Goal: Task Accomplishment & Management: Manage account settings

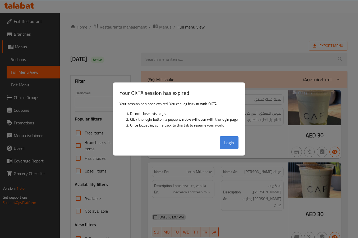
click at [229, 148] on button "Login" at bounding box center [228, 142] width 19 height 13
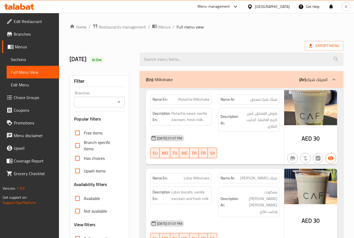
click at [29, 8] on icon at bounding box center [28, 7] width 4 height 4
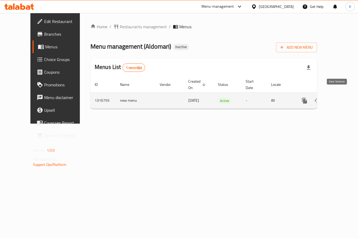
click at [339, 98] on icon "enhanced table" at bounding box center [342, 100] width 6 height 6
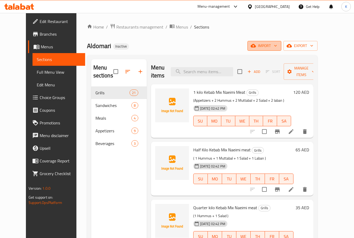
click at [277, 48] on span "import" at bounding box center [263, 46] width 25 height 7
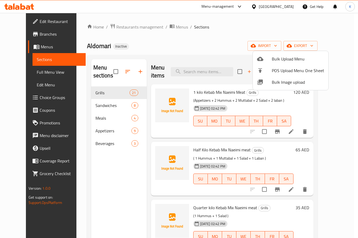
click at [21, 8] on div at bounding box center [179, 119] width 358 height 238
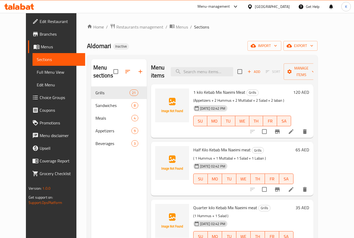
click at [21, 8] on icon at bounding box center [22, 6] width 5 height 6
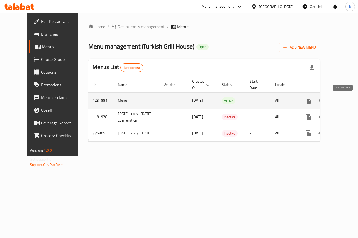
click at [343, 101] on icon "enhanced table" at bounding box center [346, 100] width 6 height 6
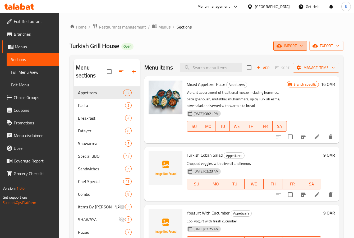
click at [293, 50] on button "import" at bounding box center [290, 46] width 34 height 10
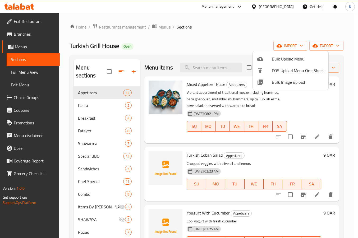
click at [276, 83] on span "Bulk Image upload" at bounding box center [298, 82] width 52 height 6
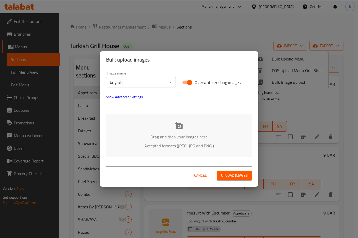
click at [174, 132] on div "Drag and drop your images here Accepted formats (JPEG, JPG and PNG )" at bounding box center [179, 135] width 146 height 43
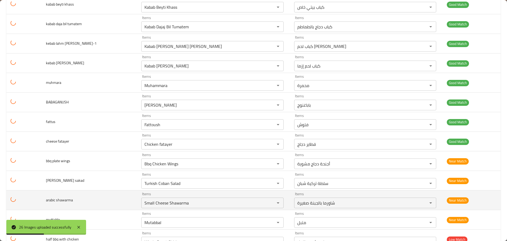
scroll to position [359, 0]
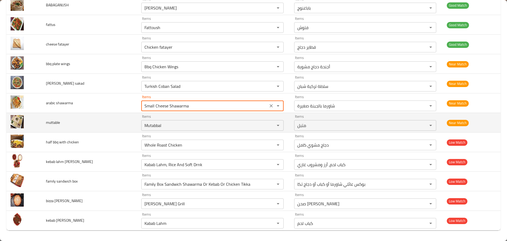
drag, startPoint x: 149, startPoint y: 109, endPoint x: 97, endPoint y: 115, distance: 52.9
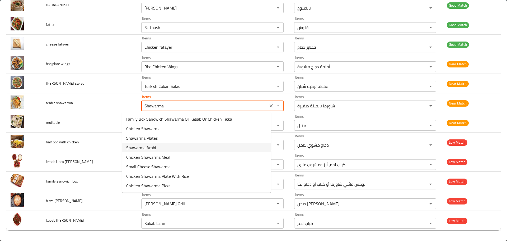
click at [157, 146] on shawarma-option-3 "Shawarma Arabi" at bounding box center [196, 148] width 149 height 10
type shawarma "Shawarma Arabi"
type shawarma-ar "شاورما عربي"
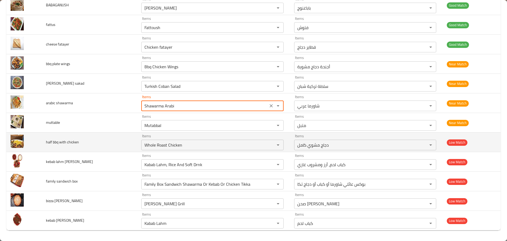
type shawarma "Shawarma Arabi"
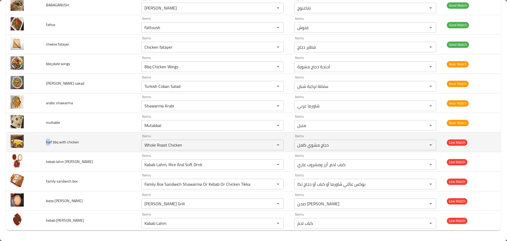
drag, startPoint x: 52, startPoint y: 142, endPoint x: 45, endPoint y: 142, distance: 6.1
click at [45, 142] on td "half bbq with chicken" at bounding box center [90, 142] width 96 height 20
copy span "ha"
click at [154, 148] on chicken "Whole Roast Chicken" at bounding box center [205, 144] width 124 height 7
paste chicken "ha"
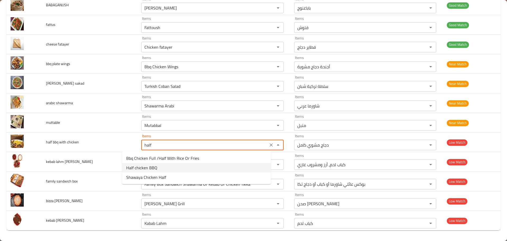
click at [153, 167] on span "Half chicken BBQ" at bounding box center [141, 167] width 31 height 6
type chicken "Half chicken BBQ"
type chicken-ar "نصف دجاج باربكيو"
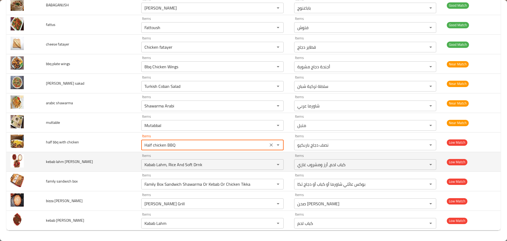
type chicken "Half chicken BBQ"
drag, startPoint x: 55, startPoint y: 162, endPoint x: 46, endPoint y: 162, distance: 8.5
click at [46, 162] on td "kebab lahm ali nazak" at bounding box center [90, 162] width 96 height 20
copy span "keba"
click at [164, 167] on nazak "Kabab Lahm, Rice And Soft Drnk" at bounding box center [205, 164] width 124 height 7
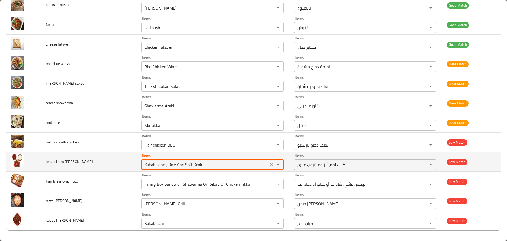
paste nazak "keba"
drag, startPoint x: 70, startPoint y: 162, endPoint x: 82, endPoint y: 162, distance: 12.4
click at [82, 162] on td "kebab lahm ali nazak" at bounding box center [90, 162] width 96 height 20
click at [83, 162] on td "kebab lahm ali nazak" at bounding box center [90, 162] width 96 height 20
drag, startPoint x: 78, startPoint y: 161, endPoint x: 72, endPoint y: 161, distance: 6.3
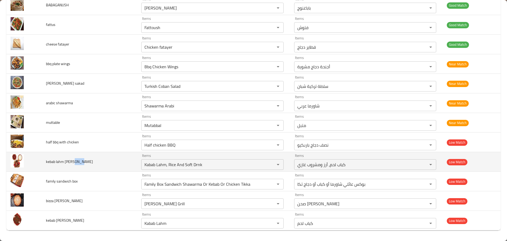
click at [72, 161] on td "kebab lahm ali nazak" at bounding box center [90, 162] width 96 height 20
click at [72, 161] on span "kebab lahm ali nazak" at bounding box center [69, 161] width 47 height 7
click at [72, 162] on span "kebab lahm ali nazak" at bounding box center [69, 161] width 47 height 7
copy span "nazak"
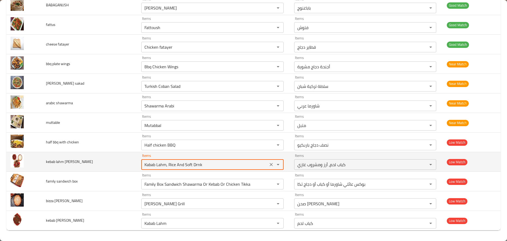
click at [149, 167] on nazak "Kabab Lahm, Rice And Soft Drnk" at bounding box center [205, 164] width 124 height 7
paste nazak "naza"
click at [68, 161] on span "kebab lahm ali nazak" at bounding box center [69, 161] width 47 height 7
copy span "ali"
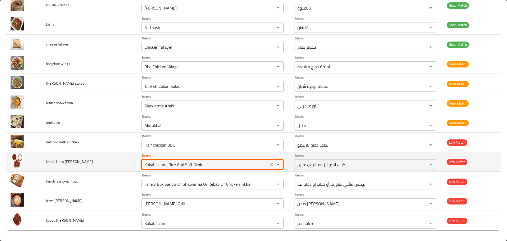
click at [168, 167] on nazak "Kabab Lahm, Rice And Soft Drnk" at bounding box center [205, 164] width 124 height 7
paste nazak "ali"
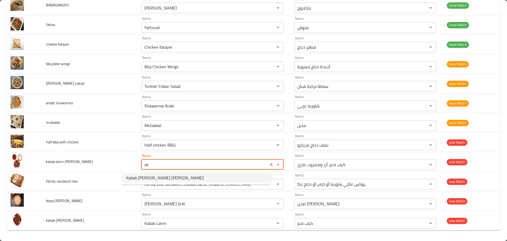
click at [151, 177] on span "Kabab Lahm Ali Nazik" at bounding box center [164, 177] width 77 height 6
type nazak "Kabab Lahm Ali Nazik"
type nazak-ar "كباب لحم علي نازك"
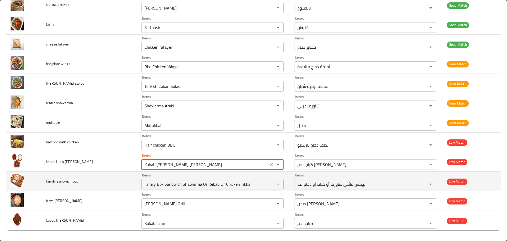
type nazak "Kabab Lahm Ali Nazik"
click at [90, 185] on td "family sandwich box" at bounding box center [90, 181] width 96 height 20
drag, startPoint x: 55, startPoint y: 181, endPoint x: 46, endPoint y: 180, distance: 8.7
click at [46, 180] on td "family sandwich box" at bounding box center [90, 181] width 96 height 20
copy span "famil"
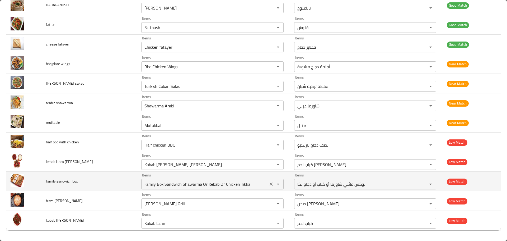
click at [167, 185] on box "Family Box Sandwich Shawarma Or Kebab Or Chicken Tikka" at bounding box center [205, 183] width 124 height 7
paste box "famil"
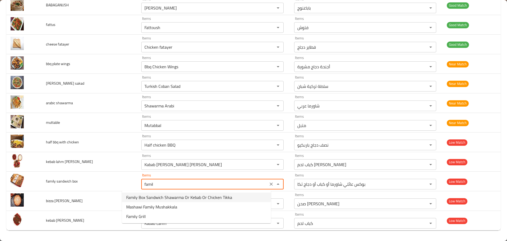
click at [163, 198] on span "Family Box Sandwich Shawarma Or Kebab Or Chicken Tikka" at bounding box center [179, 197] width 106 height 6
type box "Family Box Sandwich Shawarma Or Kebab Or Chicken Tikka"
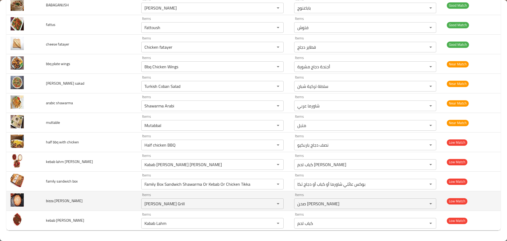
click at [52, 200] on span "bizza margrita" at bounding box center [64, 200] width 37 height 7
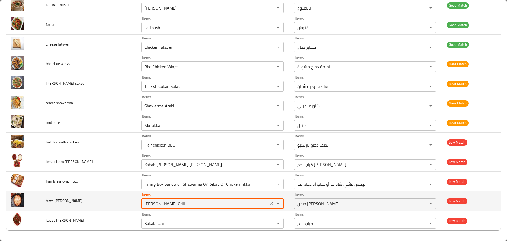
click at [143, 204] on margrita "Shish Taowk Grill" at bounding box center [205, 203] width 124 height 7
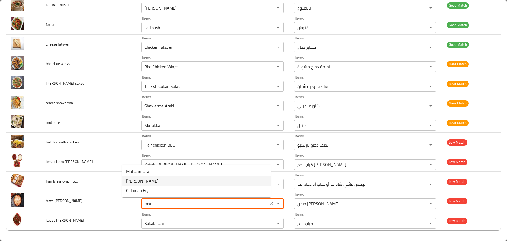
click at [146, 182] on span "Margherita Pizza" at bounding box center [142, 180] width 32 height 6
type margrita "Margherita Pizza"
type margrita-ar "بيتزا مارجريتا"
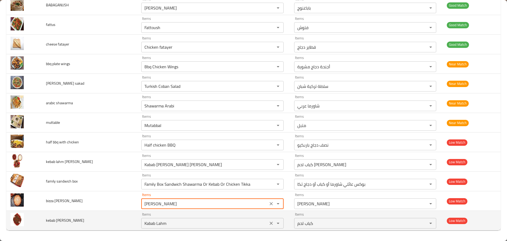
type margrita "Margherita Pizza"
click at [143, 223] on ezme "Kabab Lahm" at bounding box center [205, 222] width 124 height 7
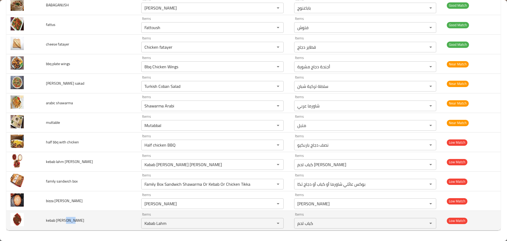
drag, startPoint x: 67, startPoint y: 221, endPoint x: 77, endPoint y: 220, distance: 10.7
click at [77, 220] on td "kebab lamb ezme" at bounding box center [90, 221] width 96 height 20
copy span "ezme"
click at [143, 223] on ezme "Kabab Lahm" at bounding box center [205, 222] width 124 height 7
paste ezme "ezme"
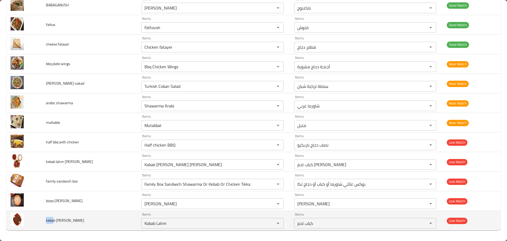
drag, startPoint x: 55, startPoint y: 221, endPoint x: 48, endPoint y: 220, distance: 7.5
click at [48, 220] on span "kebab lamb ezme" at bounding box center [65, 220] width 38 height 7
copy span "keba"
click at [143, 222] on ezme "Kabab Lahm" at bounding box center [205, 222] width 124 height 7
paste ezme "keba"
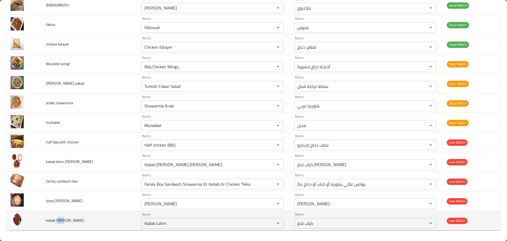
drag, startPoint x: 58, startPoint y: 222, endPoint x: 65, endPoint y: 221, distance: 6.7
click at [65, 221] on span "kebab lamb ezme" at bounding box center [65, 220] width 38 height 7
copy span "amb"
click at [143, 221] on ezme "Kabab Lahm" at bounding box center [205, 222] width 124 height 7
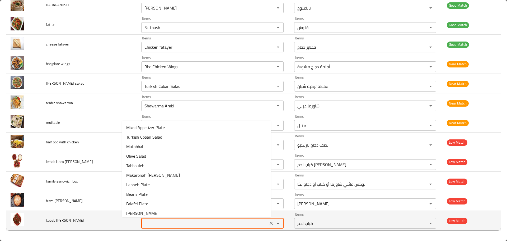
paste ezme "amb"
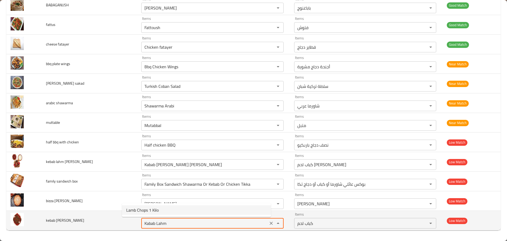
click at [98, 222] on td "kebab lamb ezme" at bounding box center [90, 221] width 96 height 20
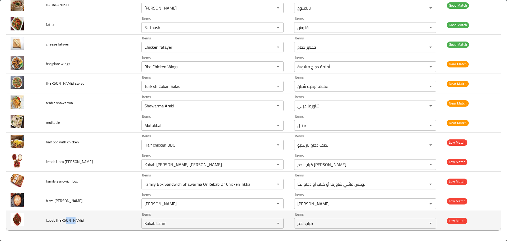
drag, startPoint x: 74, startPoint y: 219, endPoint x: 66, endPoint y: 219, distance: 7.9
click at [66, 219] on span "kebab lamb ezme" at bounding box center [65, 220] width 38 height 7
copy span "ezme"
click at [141, 228] on div "Kabab Lahm Items" at bounding box center [212, 223] width 142 height 11
paste ezme "ezme"
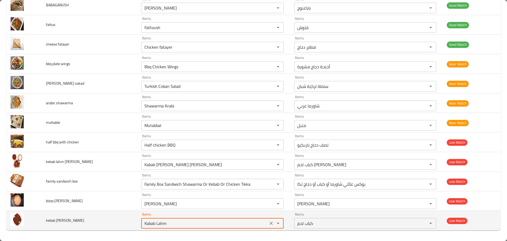
type ezme "ezme"
click at [269, 225] on icon "Clear" at bounding box center [271, 222] width 5 height 5
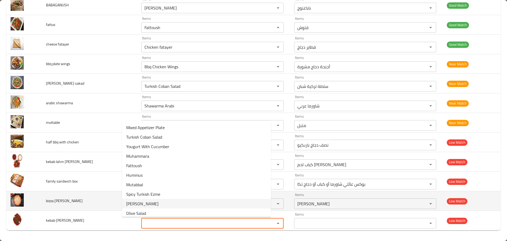
click at [105, 202] on td "bizza margrita" at bounding box center [90, 201] width 96 height 20
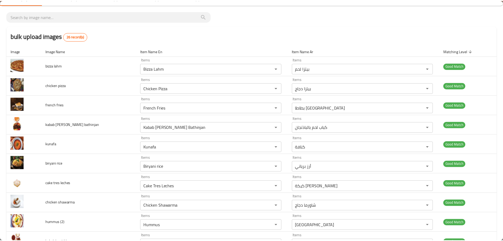
scroll to position [0, 0]
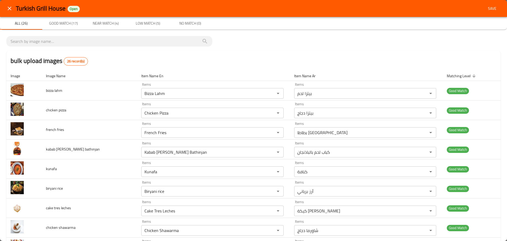
click at [357, 8] on span "Save" at bounding box center [492, 8] width 13 height 7
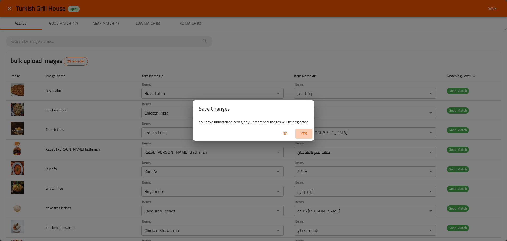
click at [301, 136] on span "Yes" at bounding box center [304, 133] width 13 height 7
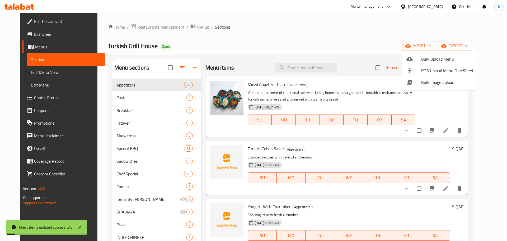
click at [280, 56] on div at bounding box center [253, 120] width 507 height 241
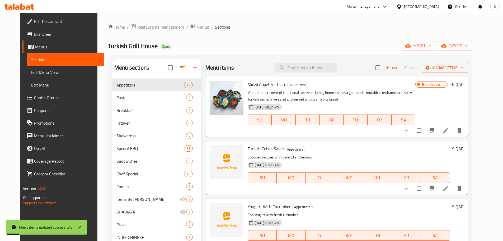
click at [38, 70] on span "Full Menu View" at bounding box center [65, 72] width 69 height 6
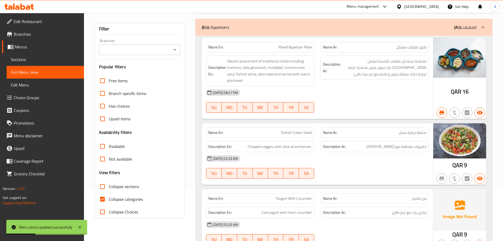
scroll to position [26, 0]
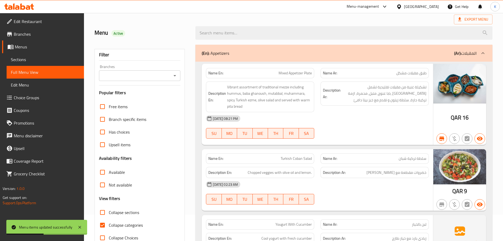
click at [25, 61] on span "Sections" at bounding box center [45, 59] width 69 height 6
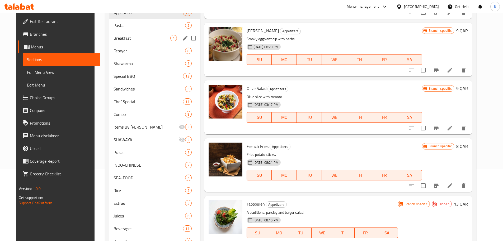
scroll to position [16, 0]
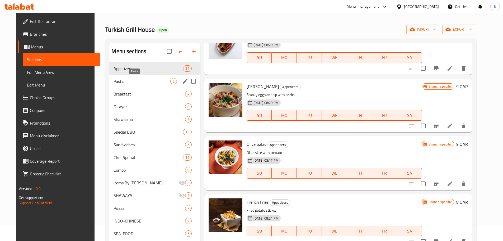
click at [128, 80] on span "Pasta" at bounding box center [142, 81] width 57 height 6
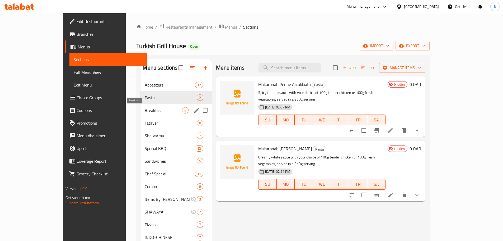
click at [145, 113] on span "Breakfast" at bounding box center [163, 110] width 37 height 6
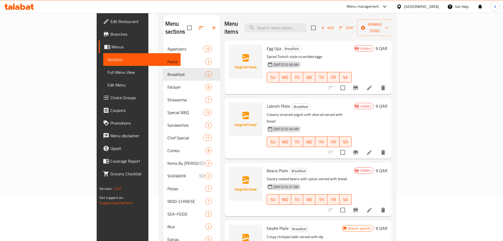
scroll to position [96, 0]
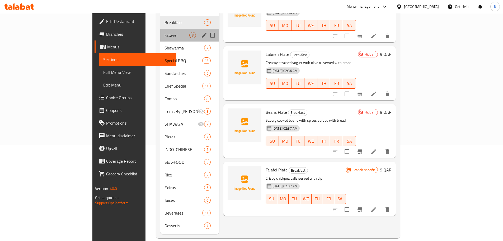
click at [165, 32] on span "Fatayer" at bounding box center [177, 35] width 25 height 6
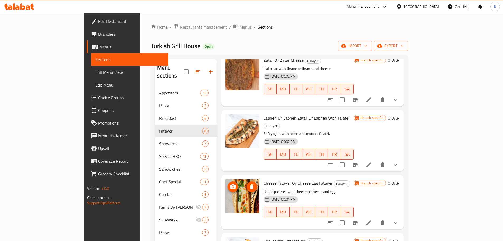
scroll to position [96, 0]
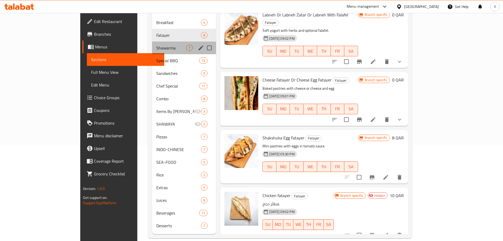
click at [152, 44] on div "Shawarma 7" at bounding box center [184, 47] width 64 height 13
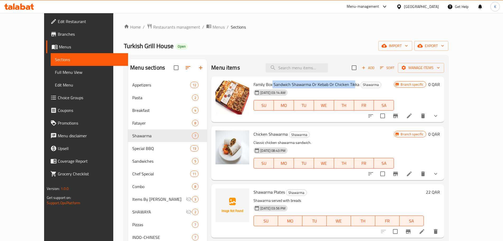
drag, startPoint x: 262, startPoint y: 83, endPoint x: 343, endPoint y: 82, distance: 81.4
click at [343, 82] on span "Family Box Sandwich Shawarma Or Kebab Or Chicken Tikka" at bounding box center [307, 84] width 106 height 8
click at [289, 80] on div "Family Box Sandwich Shawarma Or Kebab Or Chicken Tikka Shawarma 10-10-2025 03:1…" at bounding box center [323, 99] width 145 height 42
drag, startPoint x: 246, startPoint y: 85, endPoint x: 349, endPoint y: 81, distance: 102.6
click at [349, 81] on h6 "Family Box Sandwich Shawarma Or Kebab Or Chicken Tikka Shawarma" at bounding box center [324, 84] width 141 height 7
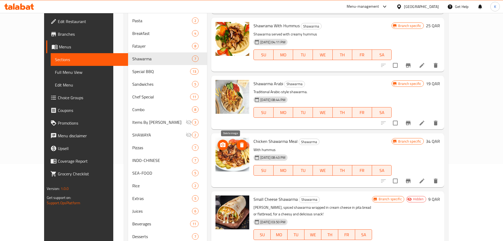
scroll to position [79, 0]
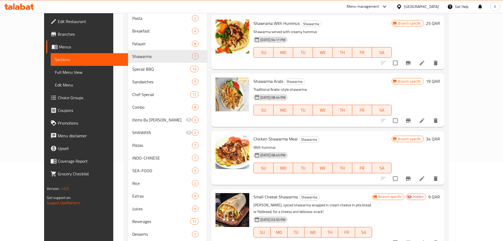
click at [254, 78] on span "Shawarma Arabi" at bounding box center [269, 81] width 30 height 8
copy h6 "Shawarma Arabi"
click at [269, 137] on span "Chicken Shawarma Meal" at bounding box center [276, 139] width 44 height 8
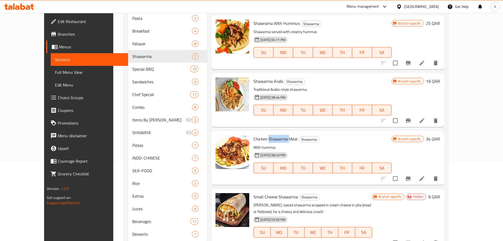
click at [269, 137] on span "Chicken Shawarma Meal" at bounding box center [276, 139] width 44 height 8
click at [312, 90] on p "Traditional Arabic-style shawarma." at bounding box center [323, 89] width 138 height 7
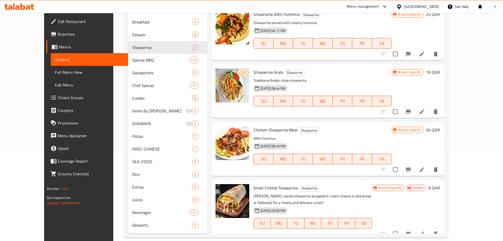
scroll to position [96, 0]
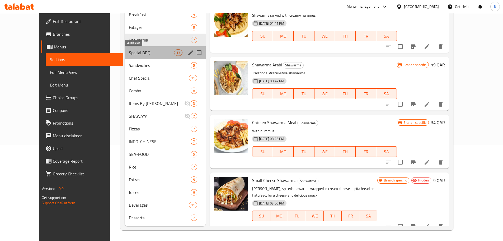
click at [129, 50] on span "Special BBQ" at bounding box center [151, 52] width 45 height 6
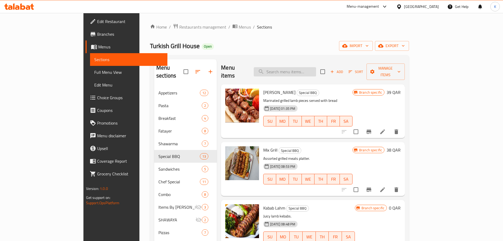
click at [304, 67] on input "search" at bounding box center [285, 71] width 62 height 9
paste input "half bbq with chicken"
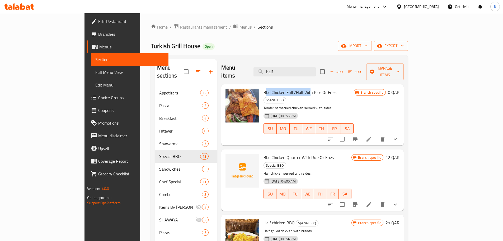
drag, startPoint x: 244, startPoint y: 83, endPoint x: 289, endPoint y: 83, distance: 45.4
click at [289, 88] on span "Bbq Chicken Full /Half With Rice Or Fries" at bounding box center [300, 92] width 73 height 8
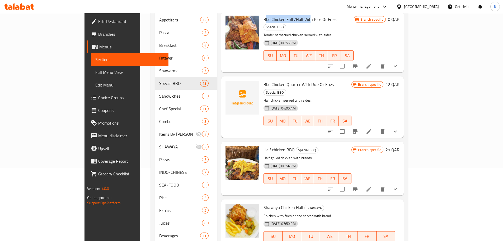
scroll to position [79, 0]
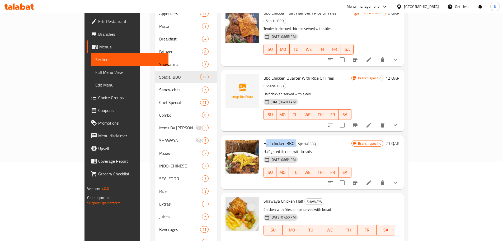
drag, startPoint x: 245, startPoint y: 118, endPoint x: 275, endPoint y: 121, distance: 30.2
click at [275, 139] on h6 "Half chicken BBQ Special BBQ" at bounding box center [308, 142] width 88 height 7
click at [272, 139] on span "Half chicken BBQ" at bounding box center [279, 143] width 31 height 8
click at [264, 139] on span "Half chicken BBQ" at bounding box center [279, 143] width 31 height 8
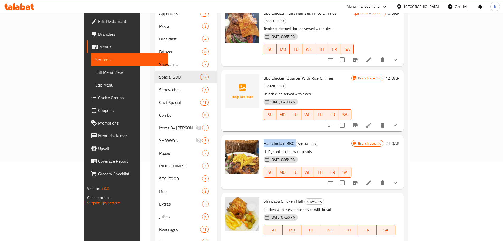
click at [264, 139] on span "Half chicken BBQ" at bounding box center [279, 143] width 31 height 8
click at [249, 144] on icon "delete image" at bounding box center [252, 147] width 6 height 6
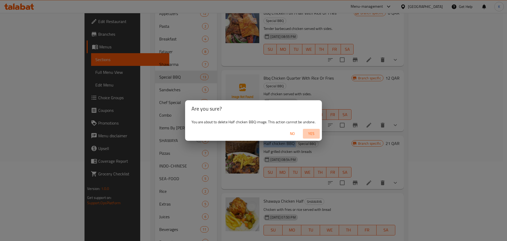
click at [311, 132] on span "Yes" at bounding box center [311, 133] width 13 height 7
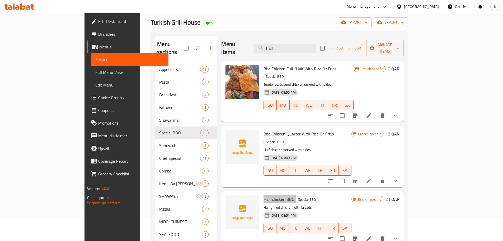
scroll to position [0, 0]
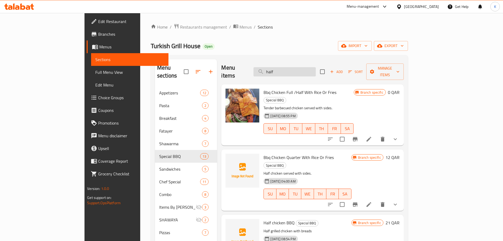
click at [316, 68] on input "half" at bounding box center [285, 71] width 62 height 9
paste input "daja"
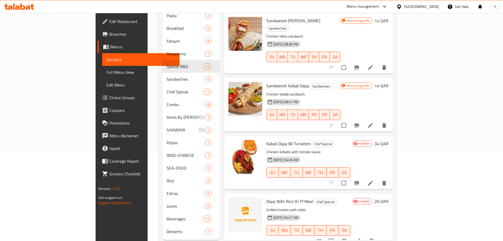
scroll to position [96, 0]
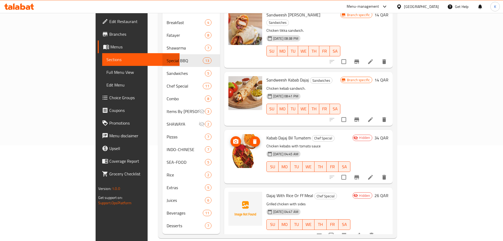
click at [252, 138] on icon "delete image" at bounding box center [255, 141] width 6 height 6
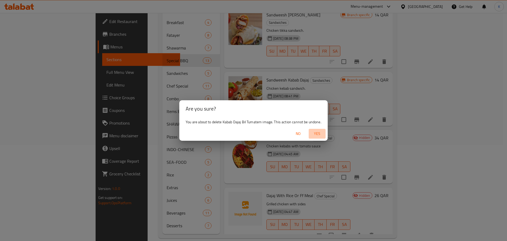
click at [319, 134] on span "Yes" at bounding box center [317, 133] width 13 height 7
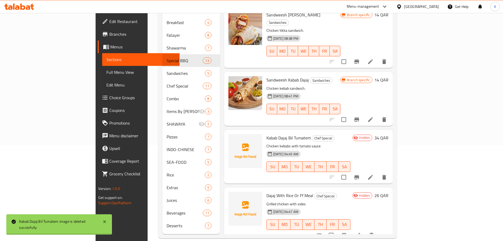
click at [269, 134] on span "Kabab Dajaj Bil Tumatem" at bounding box center [288, 138] width 44 height 8
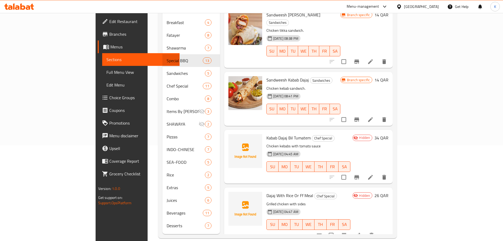
drag, startPoint x: 328, startPoint y: 118, endPoint x: 324, endPoint y: 123, distance: 7.0
click at [328, 132] on div "Kabab Dajaj Bil Tumatem Chef Special Chicken kebabs with tomato sauce 10-10-202…" at bounding box center [308, 156] width 88 height 49
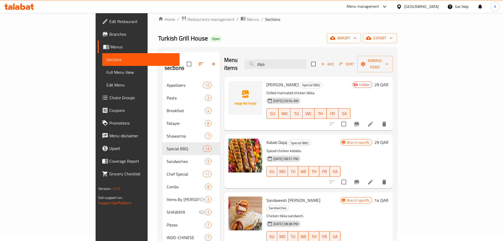
scroll to position [0, 0]
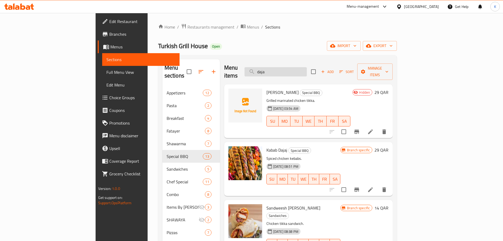
click at [305, 67] on input "daja" at bounding box center [276, 71] width 62 height 9
paste input "bil bathinjan"
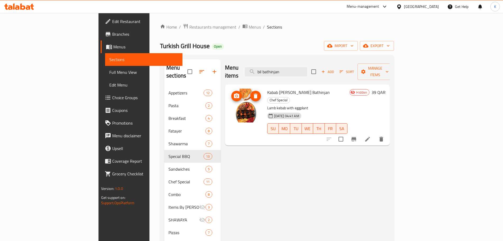
type input "bil bathinjan"
drag, startPoint x: 230, startPoint y: 87, endPoint x: 233, endPoint y: 88, distance: 3.1
click at [253, 93] on icon "delete image" at bounding box center [256, 96] width 6 height 6
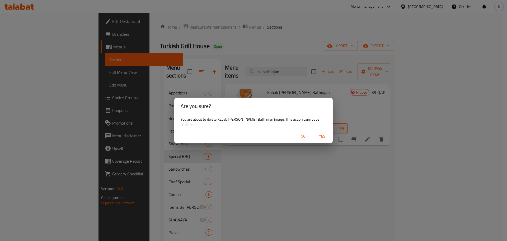
click at [317, 133] on span "Yes" at bounding box center [322, 136] width 13 height 7
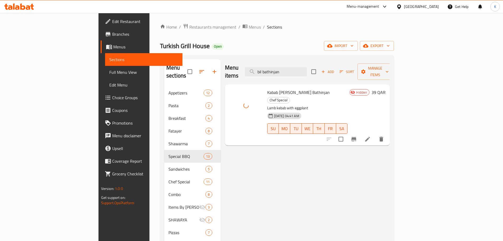
click at [265, 86] on div "Kabab Lahm Bil Bathinjan Chef Special Lamb kebab with eggplant 10-10-2025 04:41…" at bounding box center [307, 114] width 85 height 57
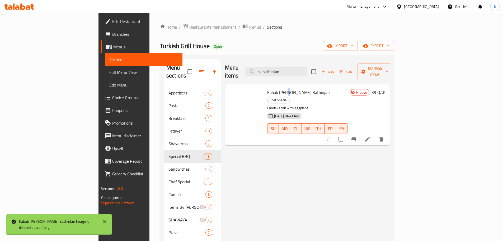
click at [265, 86] on div "Kabab Lahm Bil Bathinjan Chef Special Lamb kebab with eggplant 10-10-2025 04:41…" at bounding box center [307, 114] width 85 height 57
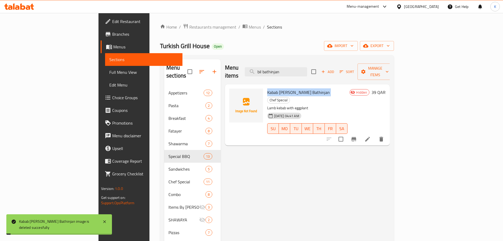
click at [265, 86] on div "Kabab Lahm Bil Bathinjan Chef Special Lamb kebab with eggplant 10-10-2025 04:41…" at bounding box center [307, 114] width 85 height 57
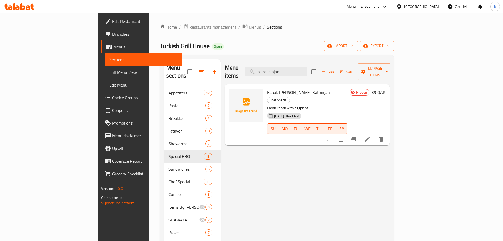
click at [300, 159] on div "Menu items bil bathinjan Add Sort Manage items Kabab Lahm Bil Bathinjan Chef Sp…" at bounding box center [305, 194] width 169 height 270
drag, startPoint x: 43, startPoint y: 70, endPoint x: 89, endPoint y: 87, distance: 49.5
click at [109, 70] on span "Full Menu View" at bounding box center [143, 72] width 69 height 6
click at [109, 69] on span "Full Menu View" at bounding box center [143, 72] width 69 height 6
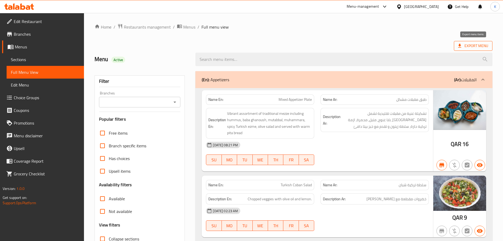
click at [357, 46] on span "Export Menu" at bounding box center [473, 46] width 30 height 7
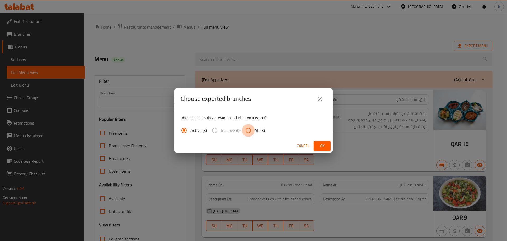
click at [254, 132] on input "All (3)" at bounding box center [248, 130] width 13 height 13
radio input "true"
click at [320, 143] on span "Ok" at bounding box center [322, 145] width 8 height 7
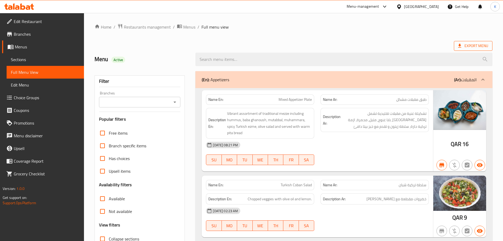
drag, startPoint x: 474, startPoint y: 52, endPoint x: 475, endPoint y: 48, distance: 3.8
click at [357, 51] on div at bounding box center [343, 59] width 303 height 20
click at [357, 48] on span "Export Menu" at bounding box center [473, 46] width 30 height 7
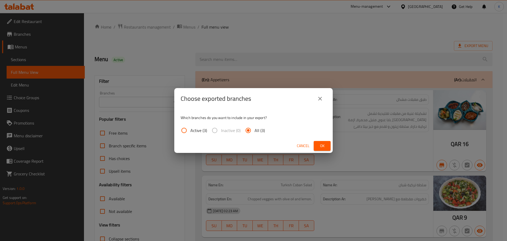
click at [308, 146] on span "Cancel" at bounding box center [303, 145] width 13 height 7
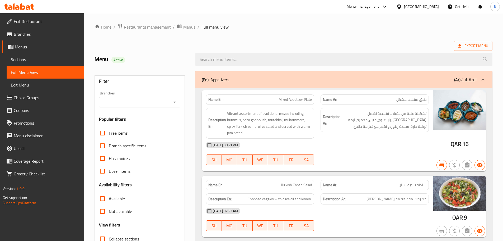
click at [26, 9] on icon at bounding box center [28, 7] width 4 height 4
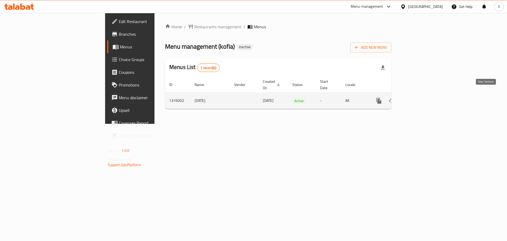
click at [420, 97] on icon "enhanced table" at bounding box center [417, 100] width 6 height 6
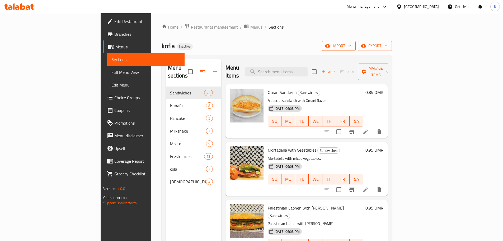
click at [352, 45] on span "import" at bounding box center [338, 46] width 25 height 7
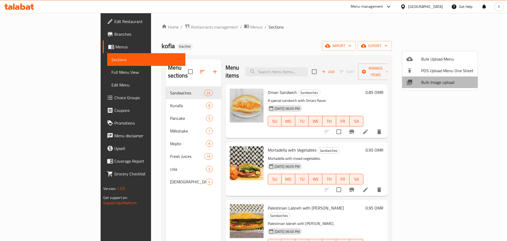
click at [433, 79] on span "Bulk Image upload" at bounding box center [447, 82] width 52 height 6
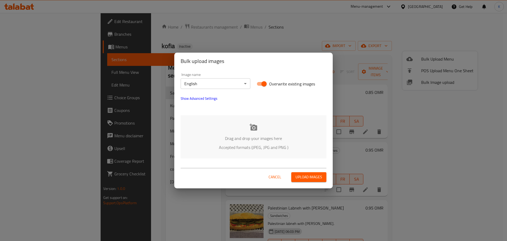
click at [263, 138] on p "Drag and drop your images here" at bounding box center [254, 138] width 130 height 6
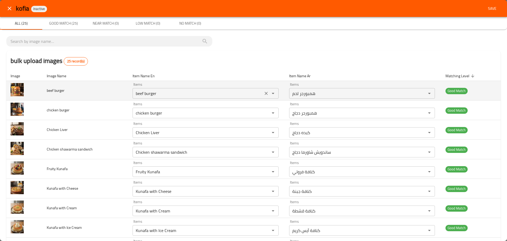
click at [264, 92] on icon "Clear" at bounding box center [266, 93] width 5 height 5
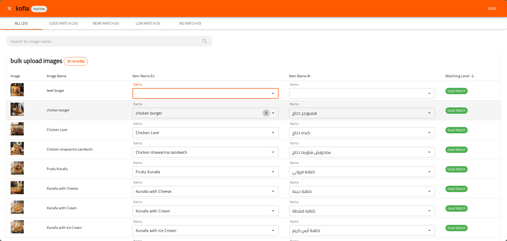
click at [264, 114] on icon "Clear" at bounding box center [266, 112] width 5 height 5
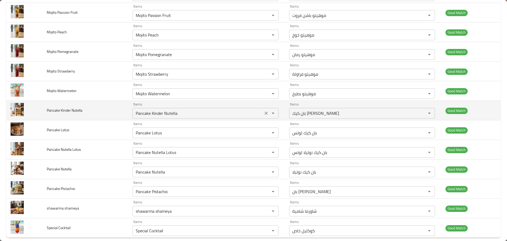
scroll to position [339, 0]
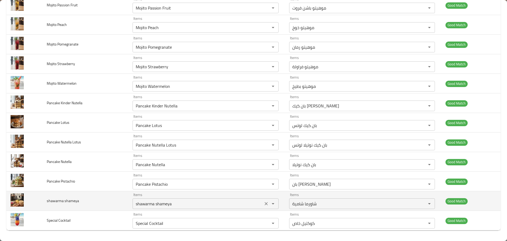
click at [264, 202] on icon "Clear" at bounding box center [266, 203] width 5 height 5
drag, startPoint x: 81, startPoint y: 200, endPoint x: 46, endPoint y: 200, distance: 35.1
click at [46, 200] on td "shawarma shameya" at bounding box center [86, 201] width 86 height 20
copy span "shawarma shameya"
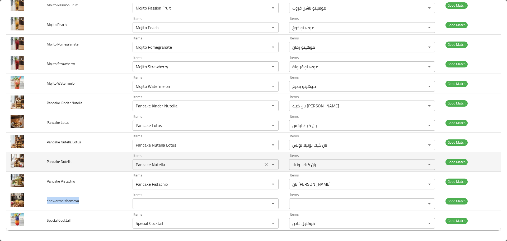
click at [195, 155] on div "Items Pancake Nutella Items" at bounding box center [206, 161] width 146 height 16
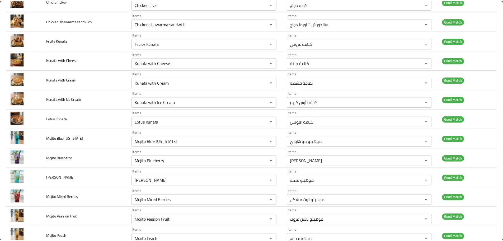
scroll to position [0, 0]
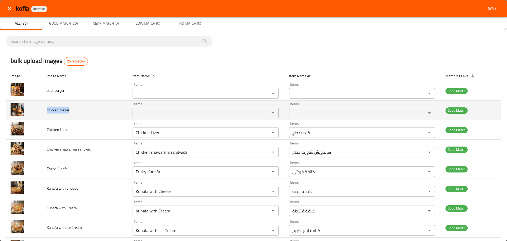
drag, startPoint x: 69, startPoint y: 111, endPoint x: 47, endPoint y: 113, distance: 22.0
click at [47, 113] on td "chicken burger" at bounding box center [86, 110] width 86 height 20
copy span "chicken burger"
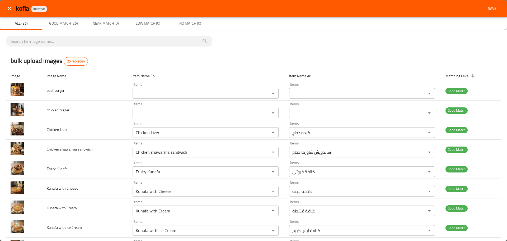
click at [214, 64] on div "bulk upload images 25 record(s)" at bounding box center [253, 61] width 494 height 20
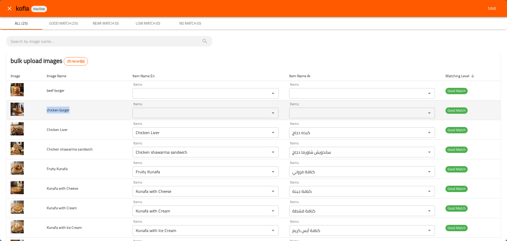
drag, startPoint x: 72, startPoint y: 112, endPoint x: 45, endPoint y: 109, distance: 26.5
click at [45, 109] on td "chicken burger" at bounding box center [86, 110] width 86 height 20
copy span "chicken burger"
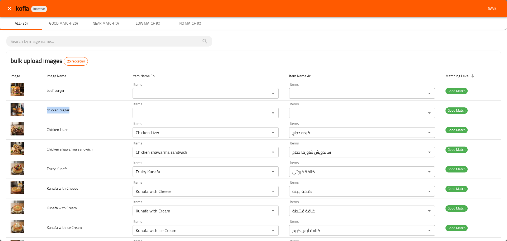
click at [199, 68] on div "bulk upload images 25 record(s)" at bounding box center [253, 61] width 494 height 20
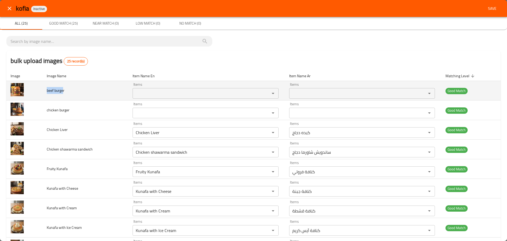
drag, startPoint x: 63, startPoint y: 90, endPoint x: 46, endPoint y: 94, distance: 18.1
click at [46, 94] on td "beef burger" at bounding box center [86, 91] width 86 height 20
copy span "beef burge"
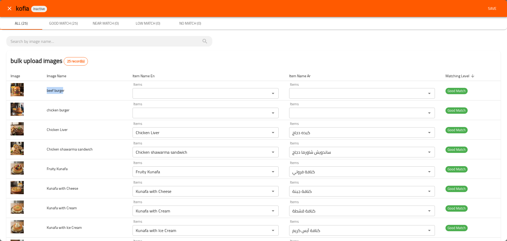
click at [491, 10] on span "Save" at bounding box center [492, 8] width 13 height 7
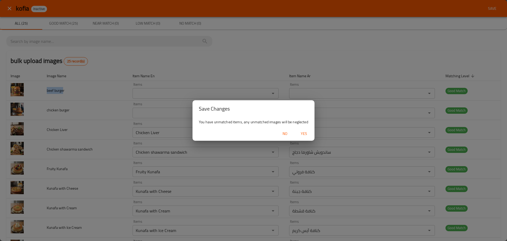
click at [303, 134] on span "Yes" at bounding box center [304, 133] width 13 height 7
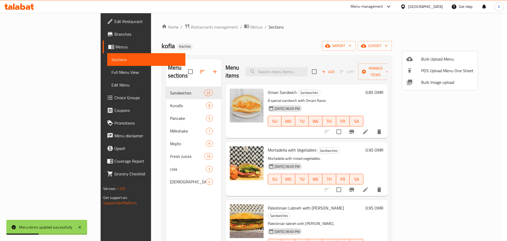
click at [302, 39] on div at bounding box center [253, 120] width 507 height 241
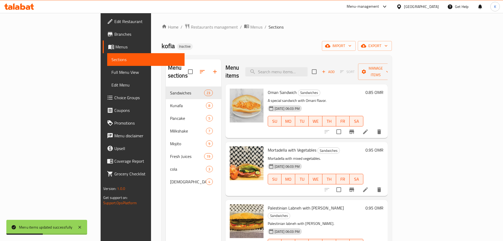
click at [111, 71] on span "Full Menu View" at bounding box center [145, 72] width 69 height 6
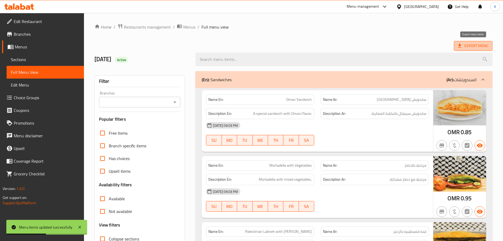
click at [470, 44] on span "Export Menu" at bounding box center [473, 46] width 30 height 7
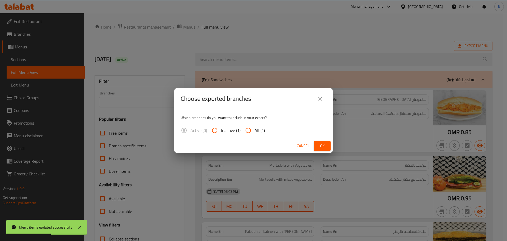
click at [255, 127] on span "All (1)" at bounding box center [260, 130] width 10 height 6
click at [254, 127] on input "All (1)" at bounding box center [248, 130] width 13 height 13
radio input "true"
click at [322, 143] on span "Ok" at bounding box center [322, 145] width 8 height 7
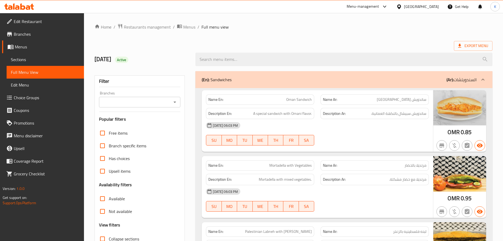
click at [401, 7] on icon at bounding box center [399, 6] width 4 height 4
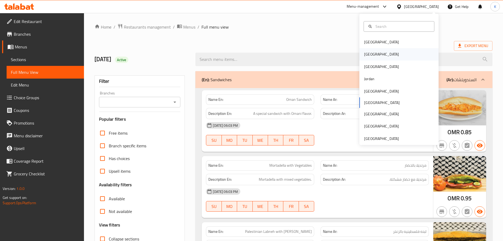
click at [371, 57] on div "Egypt" at bounding box center [381, 54] width 43 height 12
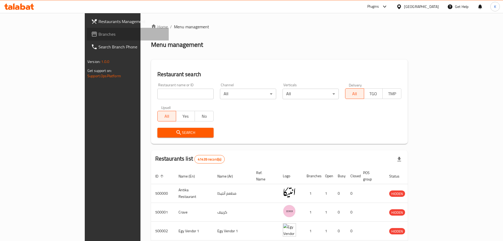
click at [99, 35] on span "Branches" at bounding box center [132, 34] width 66 height 6
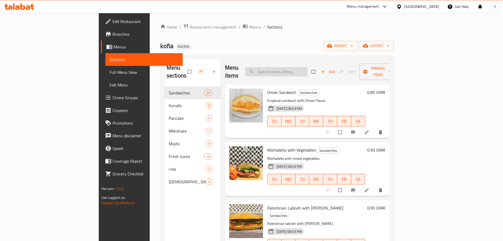
click at [298, 67] on input "search" at bounding box center [276, 71] width 62 height 9
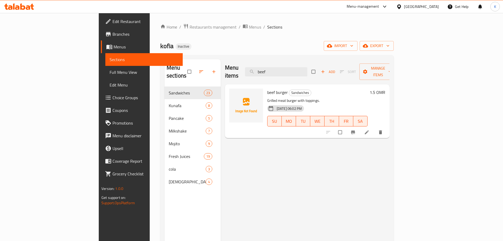
click at [267, 88] on span "beef burger" at bounding box center [277, 92] width 21 height 8
copy h6 "burger"
click at [301, 67] on input "beef" at bounding box center [276, 71] width 62 height 9
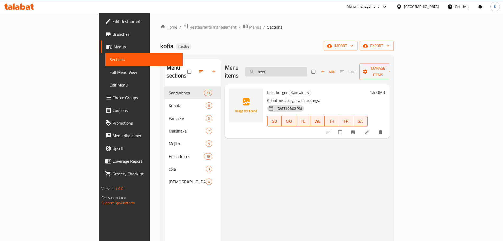
paste input "urger"
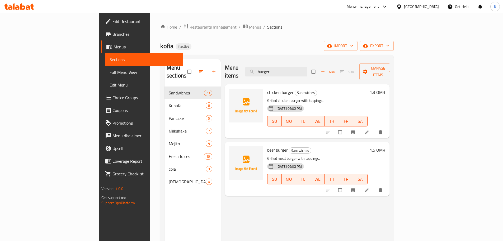
drag, startPoint x: 309, startPoint y: 70, endPoint x: 251, endPoint y: 57, distance: 59.2
click at [251, 57] on div "Menu sections Sandwiches 23 Kunafa 8 Pancake 5 Milkshake 7 Mojito 9 Fresh Juice…" at bounding box center [276, 179] width 233 height 249
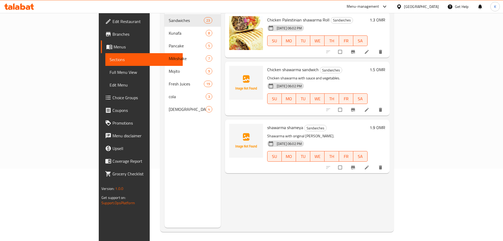
scroll to position [74, 0]
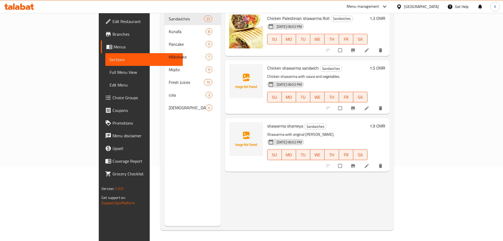
type input "shaw"
drag, startPoint x: 269, startPoint y: 126, endPoint x: 308, endPoint y: 126, distance: 39.6
click at [308, 131] on p "Shawarma with original [PERSON_NAME]." at bounding box center [317, 134] width 100 height 7
click at [284, 176] on div "Menu items [PERSON_NAME] Add Sort Manage items Chicken Palestinian shawarma Rol…" at bounding box center [305, 105] width 169 height 241
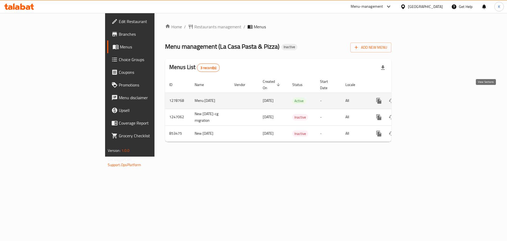
click at [420, 97] on icon "enhanced table" at bounding box center [417, 100] width 6 height 6
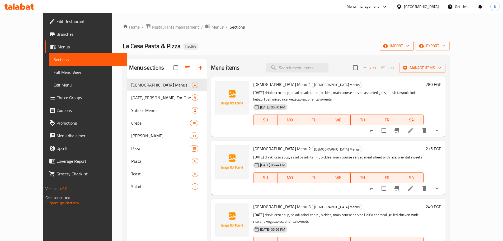
click at [409, 47] on span "import" at bounding box center [396, 46] width 25 height 7
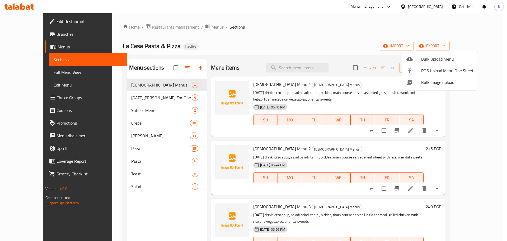
click at [428, 82] on span "Bulk Image upload" at bounding box center [447, 82] width 52 height 6
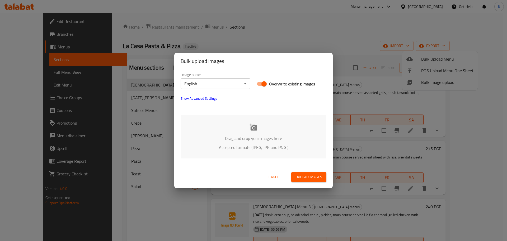
click at [237, 131] on div "Drag and drop your images here Accepted formats (JPEG, JPG and PNG )" at bounding box center [254, 136] width 146 height 43
click at [272, 175] on span "Cancel" at bounding box center [275, 177] width 13 height 7
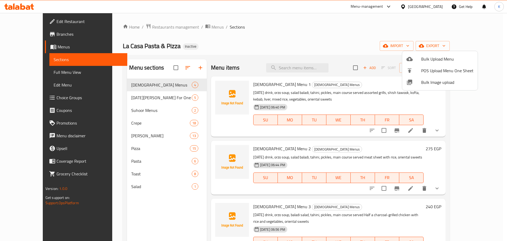
click at [19, 21] on div at bounding box center [253, 120] width 507 height 241
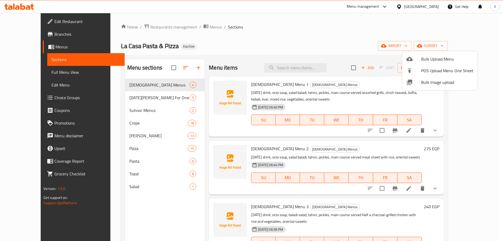
click at [54, 21] on span "Edit Restaurant" at bounding box center [87, 21] width 66 height 6
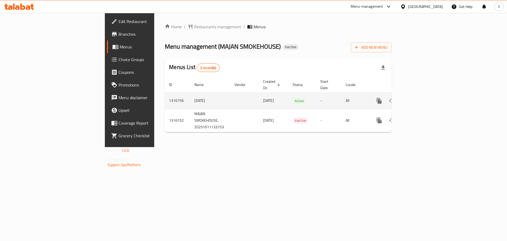
click at [420, 97] on icon "enhanced table" at bounding box center [417, 100] width 6 height 6
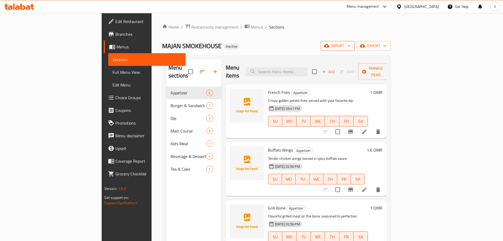
click at [355, 49] on button "import" at bounding box center [338, 46] width 34 height 10
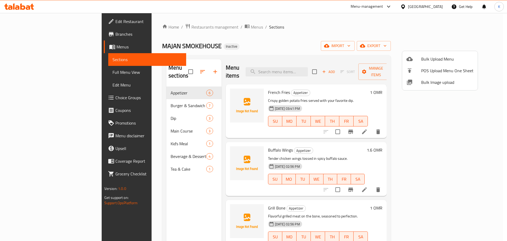
click at [324, 60] on div at bounding box center [253, 120] width 507 height 241
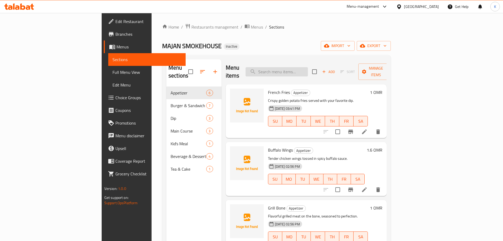
click at [308, 67] on input "search" at bounding box center [277, 71] width 62 height 9
paste input "cheese burger"
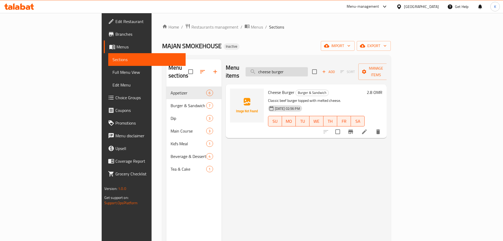
click at [302, 67] on input "cheese burger" at bounding box center [277, 71] width 62 height 9
paste input "lassic"
click at [308, 69] on input "classic burger" at bounding box center [277, 71] width 62 height 9
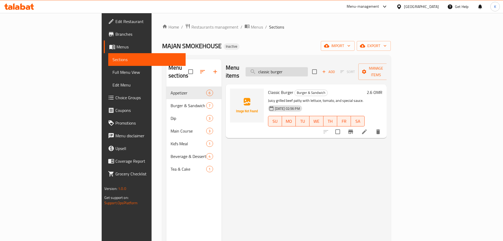
click at [308, 69] on input "classic burger" at bounding box center [277, 71] width 62 height 9
paste input "mushroom"
click at [308, 69] on input "mushroom burger" at bounding box center [277, 71] width 62 height 9
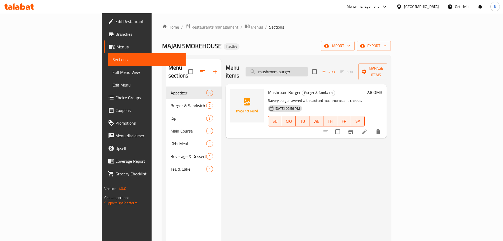
click at [308, 69] on input "mushroom burger" at bounding box center [277, 71] width 62 height 9
paste input "T-Bone"
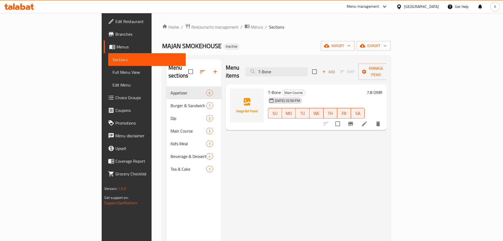
type input "T-Bone"
click at [308, 181] on div "Menu items T-Bone Add Sort Manage items T-Bone Main Course [DATE] 02:56 PM SU M…" at bounding box center [304, 179] width 165 height 241
click at [350, 47] on span "import" at bounding box center [337, 46] width 25 height 7
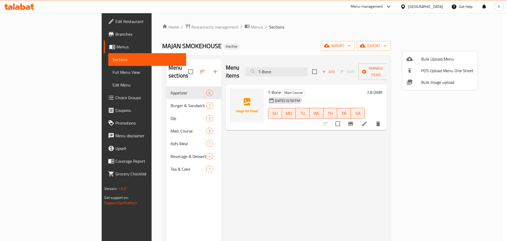
click at [427, 82] on span "Bulk Image upload" at bounding box center [447, 82] width 52 height 6
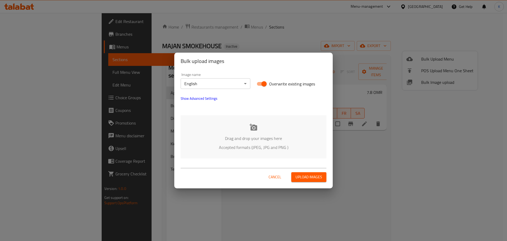
click at [253, 141] on p "Drag and drop your images here" at bounding box center [254, 138] width 130 height 6
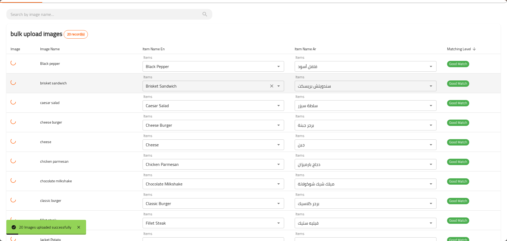
scroll to position [79, 0]
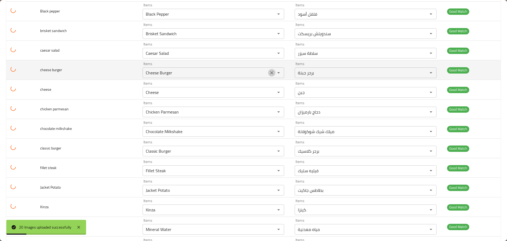
click at [272, 73] on icon "Clear" at bounding box center [271, 72] width 5 height 5
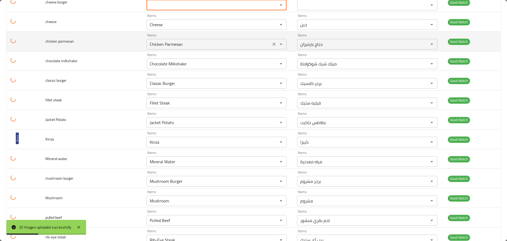
scroll to position [158, 0]
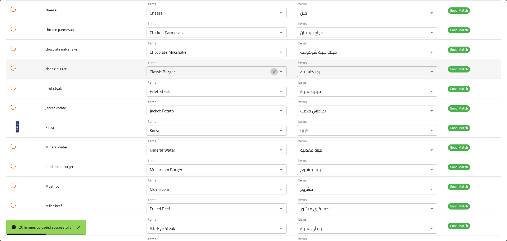
click at [272, 72] on icon "Clear" at bounding box center [274, 71] width 5 height 5
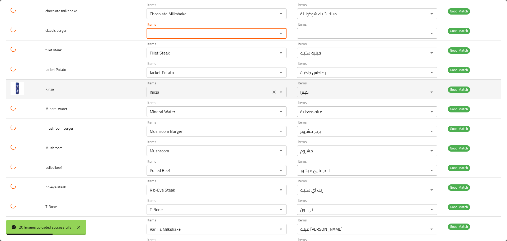
scroll to position [211, 0]
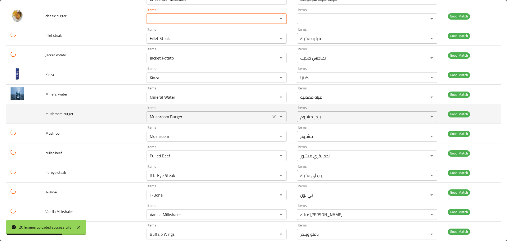
click at [272, 116] on icon "Clear" at bounding box center [274, 116] width 5 height 5
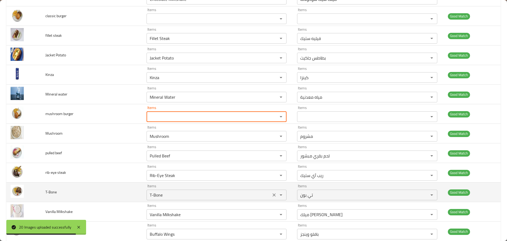
click at [272, 193] on icon "Clear" at bounding box center [274, 194] width 5 height 5
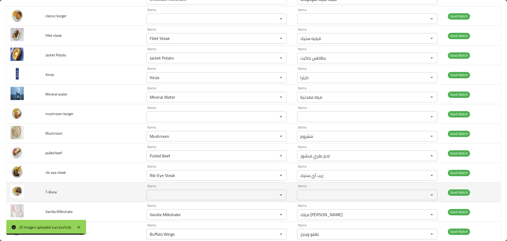
click at [49, 191] on span "T-Bone" at bounding box center [50, 191] width 11 height 7
copy span "T-Bone"
click at [49, 191] on span "T-Bone" at bounding box center [50, 191] width 11 height 7
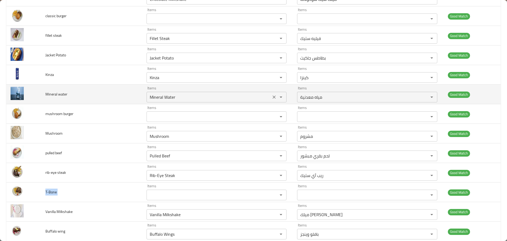
click at [182, 89] on div "Items Mineral Water Items" at bounding box center [217, 94] width 140 height 16
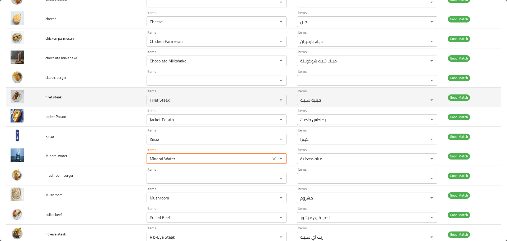
scroll to position [132, 0]
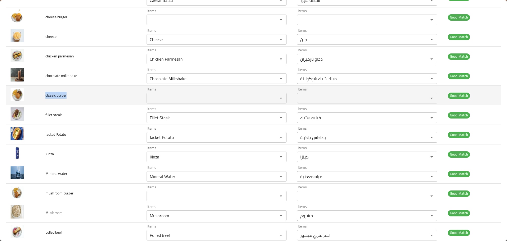
drag, startPoint x: 74, startPoint y: 98, endPoint x: 45, endPoint y: 97, distance: 28.8
click at [45, 97] on td "classic burger" at bounding box center [91, 96] width 101 height 20
copy span "classic burger"
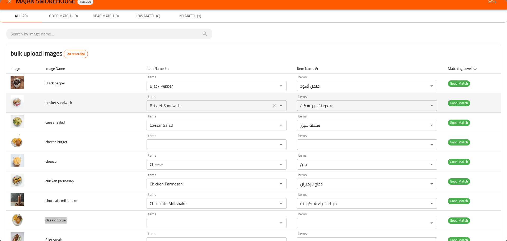
scroll to position [0, 0]
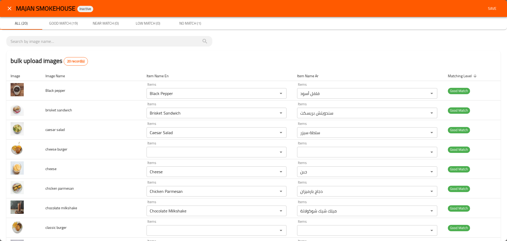
click at [209, 74] on th "Item Name En" at bounding box center [217, 76] width 151 height 10
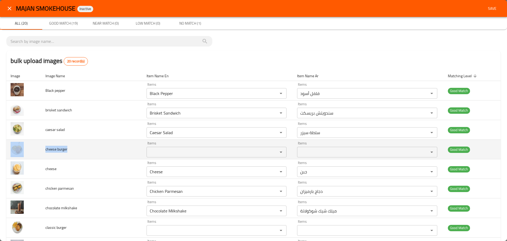
drag, startPoint x: 74, startPoint y: 148, endPoint x: 39, endPoint y: 149, distance: 35.7
click at [39, 149] on tr "cheese burger Items Items Items Items Good Match" at bounding box center [253, 149] width 494 height 20
copy tr "cheese burger"
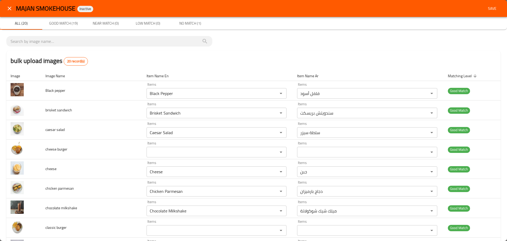
click at [189, 64] on div "bulk upload images 20 record(s)" at bounding box center [253, 61] width 494 height 20
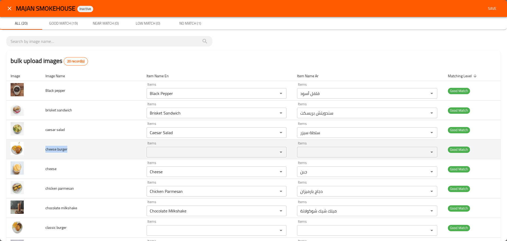
drag, startPoint x: 70, startPoint y: 147, endPoint x: 45, endPoint y: 151, distance: 24.9
click at [45, 151] on td "cheese burger" at bounding box center [91, 149] width 101 height 20
copy span "cheese burger"
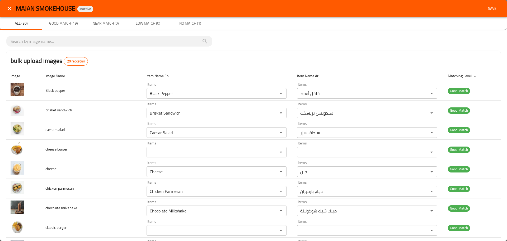
click at [224, 67] on div "bulk upload images 20 record(s)" at bounding box center [253, 61] width 494 height 20
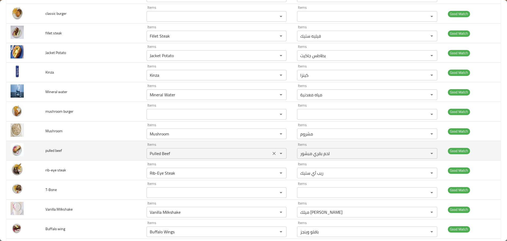
scroll to position [242, 0]
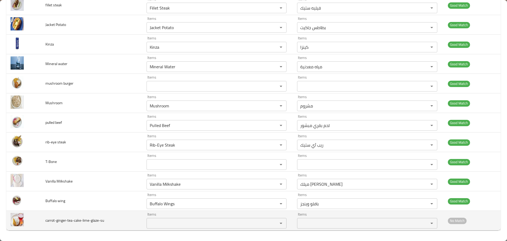
click at [161, 226] on input "Items" at bounding box center [208, 222] width 121 height 7
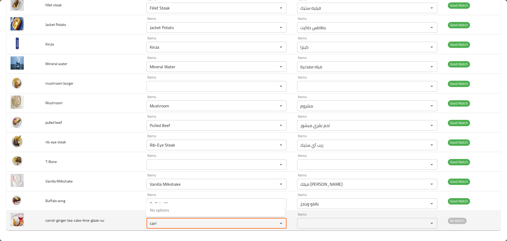
drag, startPoint x: 161, startPoint y: 226, endPoint x: 91, endPoint y: 220, distance: 71.0
click at [91, 220] on tr "carrot-ginger-tea-cake-lime-glaze-su Items carr Items Items Items No Match" at bounding box center [253, 221] width 494 height 20
type input "tea"
click at [114, 219] on td "carrot-ginger-tea-cake-lime-glaze-su" at bounding box center [91, 221] width 101 height 20
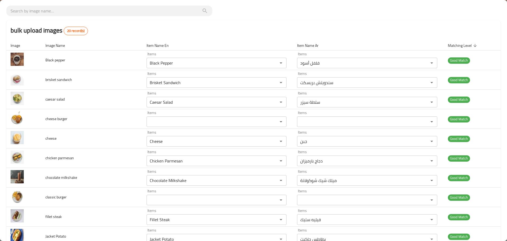
scroll to position [0, 0]
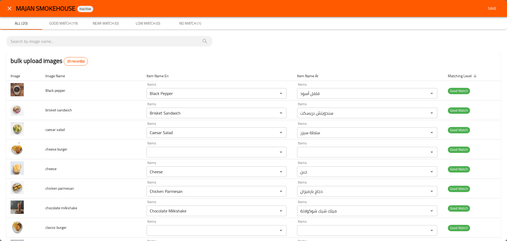
click at [486, 9] on span "Save" at bounding box center [492, 8] width 13 height 7
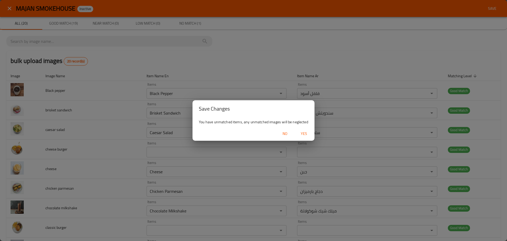
click at [301, 133] on span "Yes" at bounding box center [304, 133] width 13 height 7
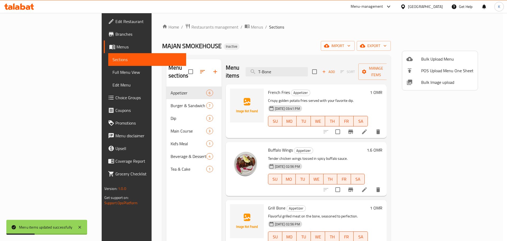
click at [25, 70] on div at bounding box center [253, 120] width 507 height 241
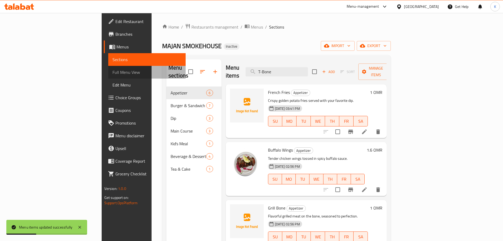
click at [113, 70] on span "Full Menu View" at bounding box center [147, 72] width 69 height 6
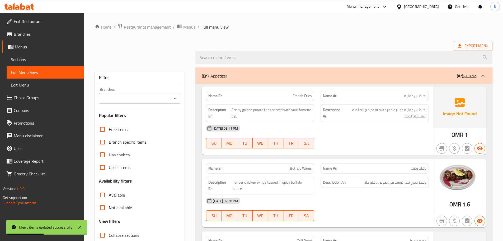
click at [464, 49] on span "Export Menu" at bounding box center [473, 46] width 39 height 10
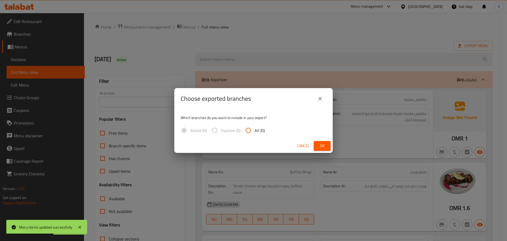
click at [255, 131] on span "All (0)" at bounding box center [260, 130] width 10 height 6
click at [255, 131] on input "All (0)" at bounding box center [248, 130] width 13 height 13
radio input "true"
click at [304, 147] on span "Cancel" at bounding box center [303, 145] width 13 height 7
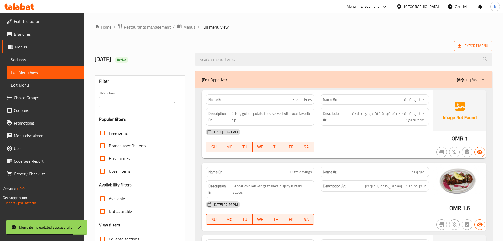
click at [474, 46] on span "Export Menu" at bounding box center [473, 46] width 30 height 7
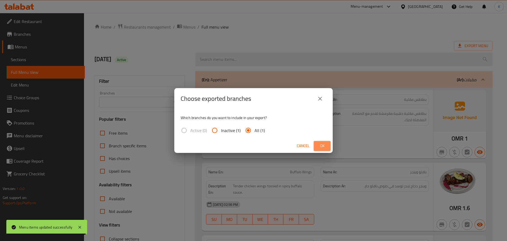
click at [319, 145] on span "Ok" at bounding box center [322, 145] width 8 height 7
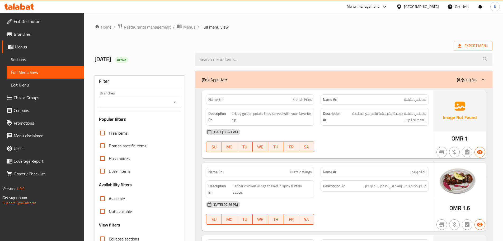
click at [430, 6] on div "Oman" at bounding box center [421, 7] width 35 height 6
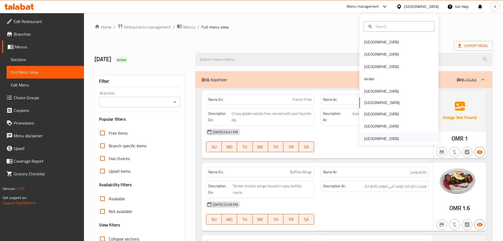
click at [382, 139] on div "[GEOGRAPHIC_DATA]" at bounding box center [381, 138] width 35 height 6
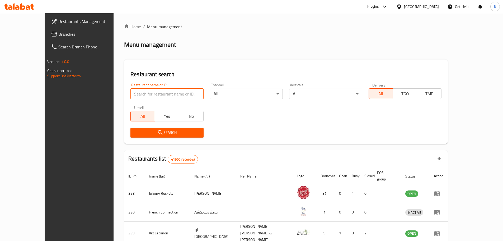
click at [138, 96] on input "search" at bounding box center [166, 93] width 73 height 11
paste input "693011"
type input "693011"
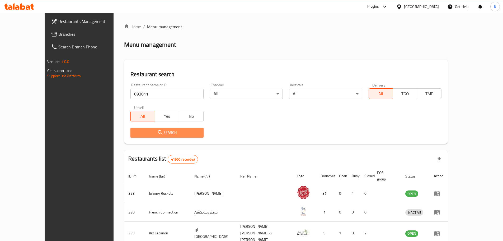
click at [130, 128] on button "Search" at bounding box center [166, 133] width 73 height 10
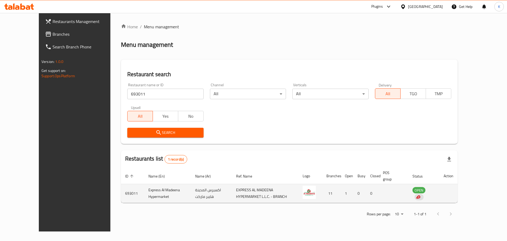
click at [458, 193] on td "enhanced table" at bounding box center [448, 193] width 18 height 19
click at [144, 190] on td "Express Al Madeena Hypermarket" at bounding box center [167, 193] width 47 height 19
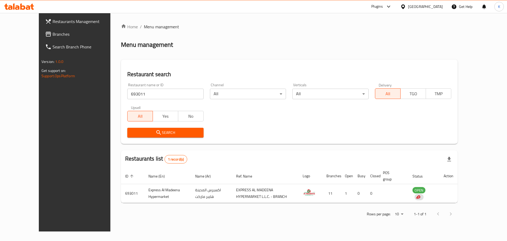
click at [53, 35] on span "Branches" at bounding box center [86, 34] width 67 height 6
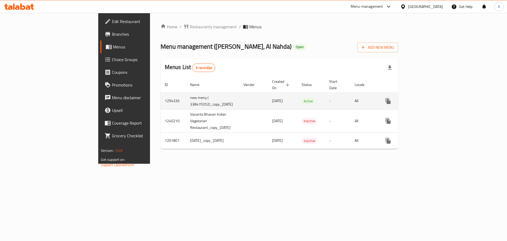
click at [429, 98] on icon "enhanced table" at bounding box center [426, 101] width 6 height 6
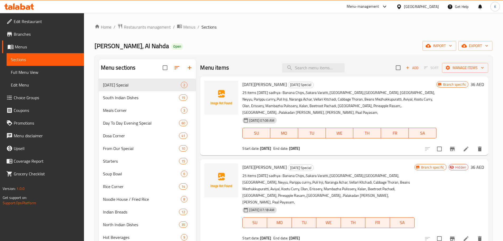
drag, startPoint x: 367, startPoint y: 55, endPoint x: 425, endPoint y: 55, distance: 57.3
click at [367, 55] on div "Menu sections [DATE] Special 2 South Indian Dishes 15 Meals Corner 3 Day To Day…" at bounding box center [294, 179] width 398 height 249
click at [442, 48] on span "import" at bounding box center [439, 46] width 25 height 7
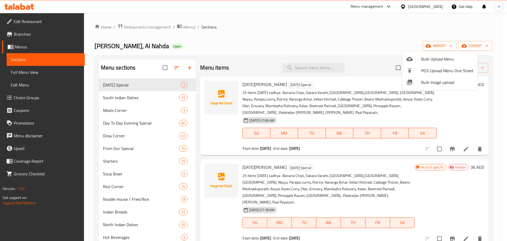
click at [434, 83] on span "Bulk Image upload" at bounding box center [447, 82] width 52 height 6
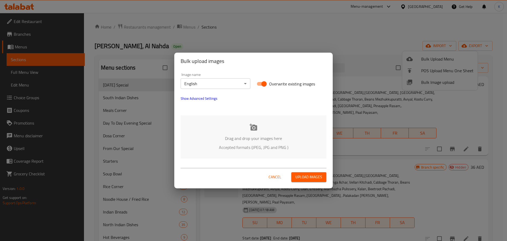
click at [247, 149] on p "Accepted formats (JPEG, JPG and PNG )" at bounding box center [254, 147] width 130 height 6
